Goal: Task Accomplishment & Management: Complete application form

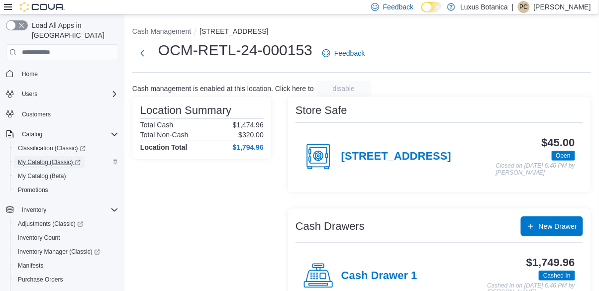
click at [51, 158] on span "My Catalog (Classic)" at bounding box center [49, 162] width 63 height 8
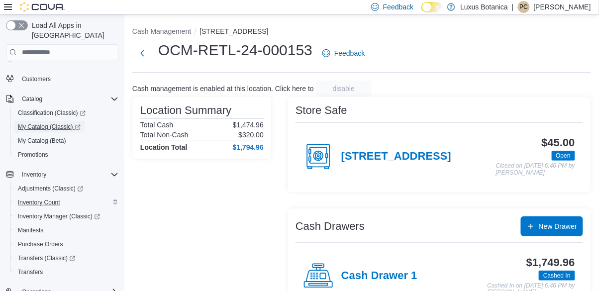
scroll to position [36, 0]
click at [62, 286] on div "Operations" at bounding box center [68, 292] width 101 height 12
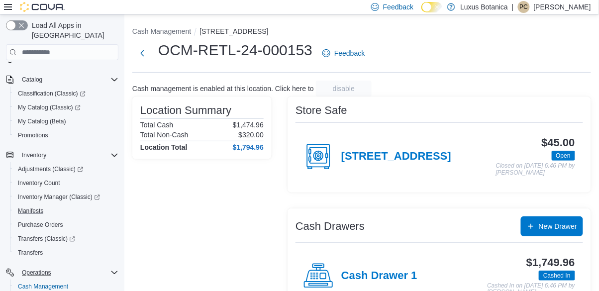
scroll to position [64, 0]
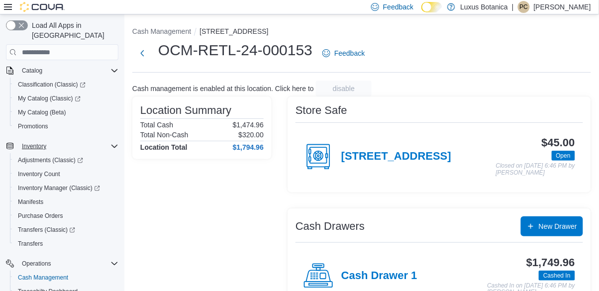
click at [116, 142] on icon "Complex example" at bounding box center [115, 146] width 8 height 8
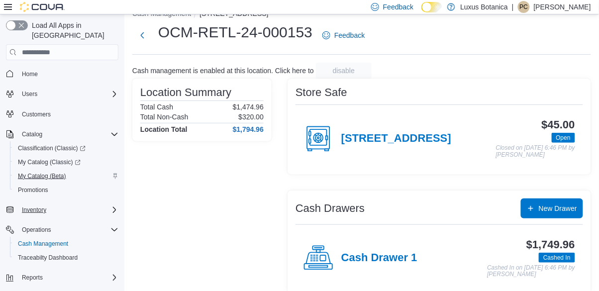
scroll to position [48, 0]
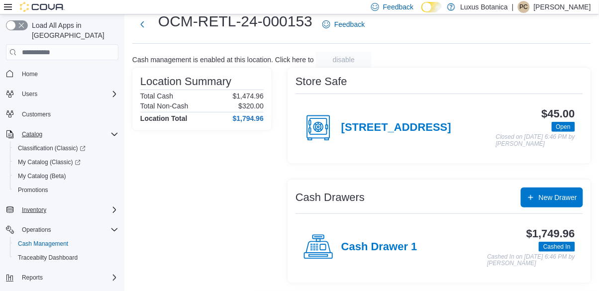
click at [111, 130] on icon "Complex example" at bounding box center [115, 134] width 8 height 8
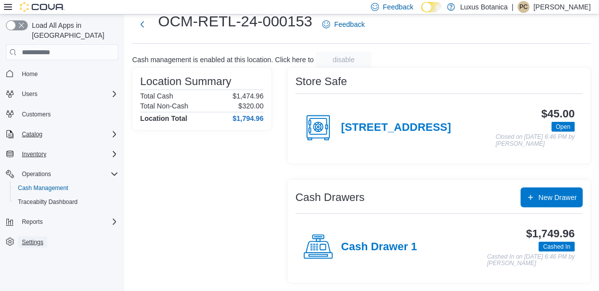
click at [38, 238] on span "Settings" at bounding box center [32, 242] width 21 height 8
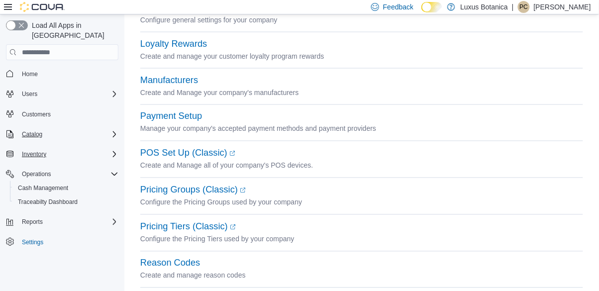
scroll to position [559, 0]
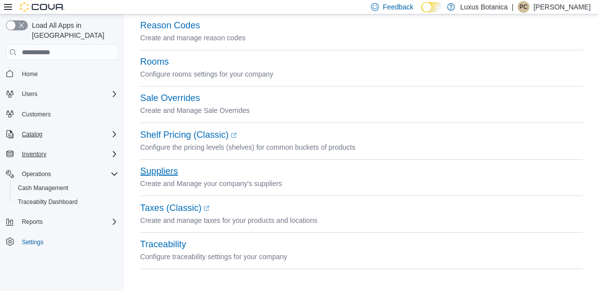
click at [159, 169] on button "Suppliers" at bounding box center [159, 171] width 38 height 10
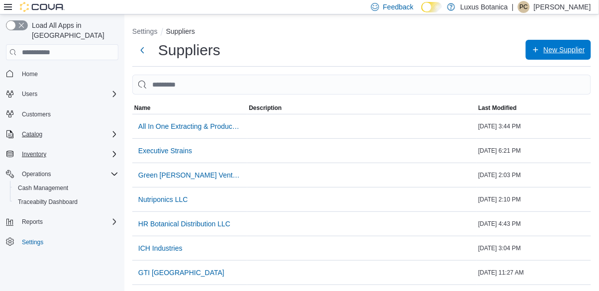
click at [542, 54] on span "New Supplier" at bounding box center [558, 50] width 53 height 20
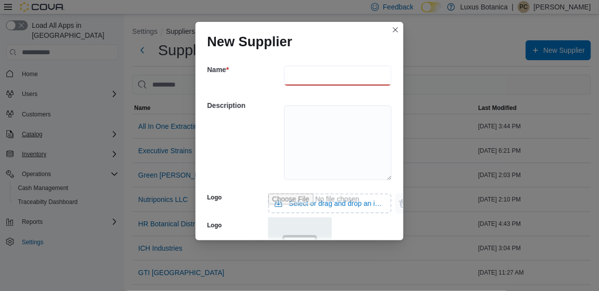
click at [294, 66] on input "text" at bounding box center [338, 76] width 108 height 20
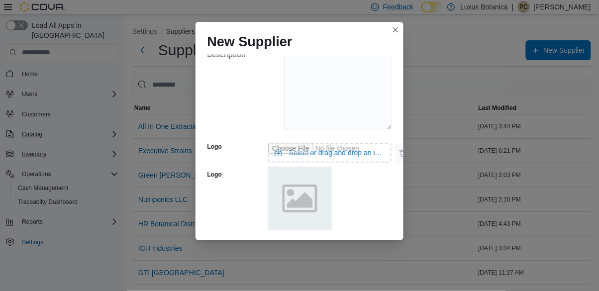
scroll to position [87, 0]
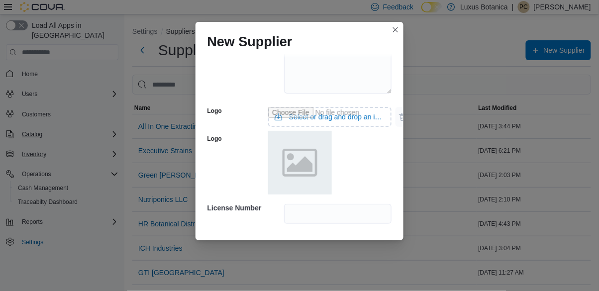
type input "**********"
click at [318, 204] on input "text" at bounding box center [338, 214] width 108 height 20
type input "**********"
click at [351, 243] on span "Save" at bounding box center [364, 253] width 44 height 20
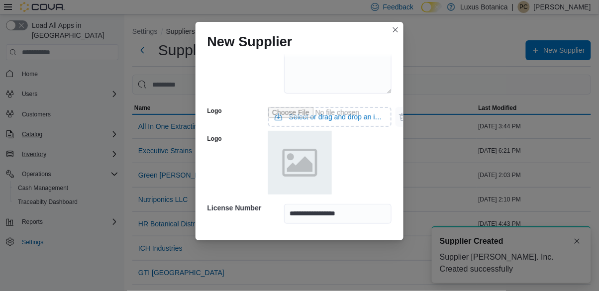
scroll to position [0, 0]
